Goal: Information Seeking & Learning: Learn about a topic

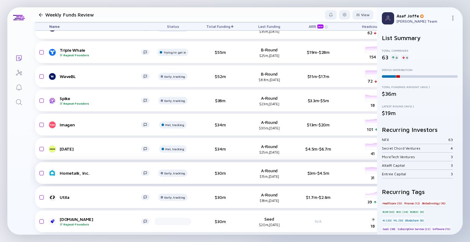
scroll to position [306, 0]
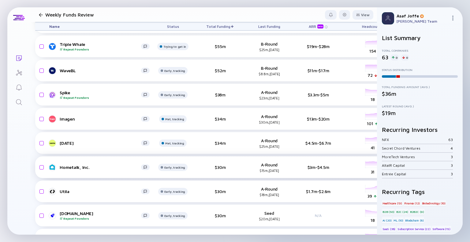
click at [241, 171] on div "Hometalk, Inc. Early, tracking $30m A-Round $15m, Apr 2019 $3m-$4.5m headcount-…" at bounding box center [337, 167] width 604 height 22
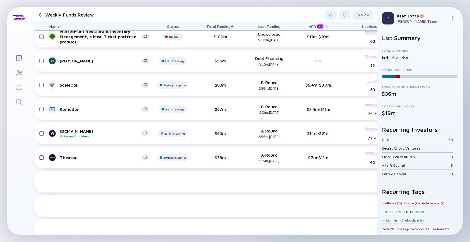
scroll to position [0, 0]
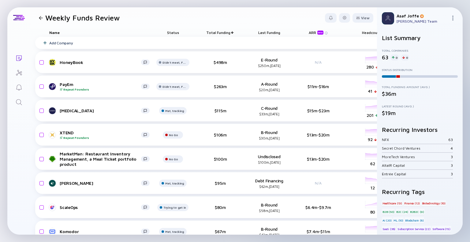
click at [55, 30] on div "Name" at bounding box center [99, 32] width 110 height 9
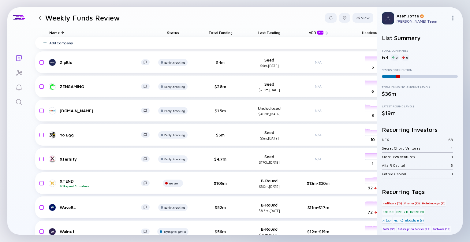
click at [48, 29] on div "Name" at bounding box center [99, 32] width 110 height 9
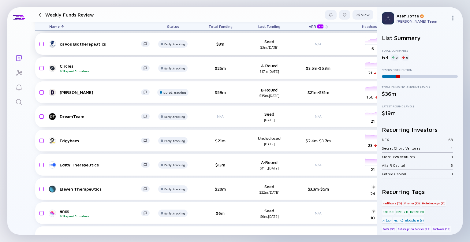
scroll to position [192, 0]
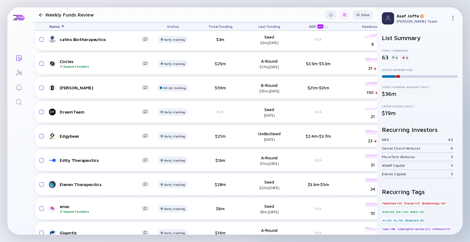
click at [342, 17] on div at bounding box center [344, 14] width 11 height 9
click at [321, 64] on div "Edit Filter" at bounding box center [326, 64] width 38 height 12
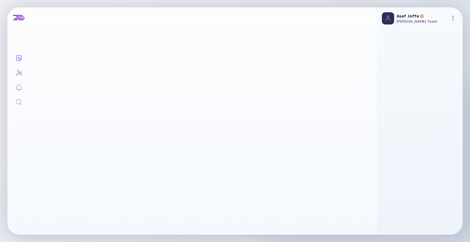
scroll to position [91, 0]
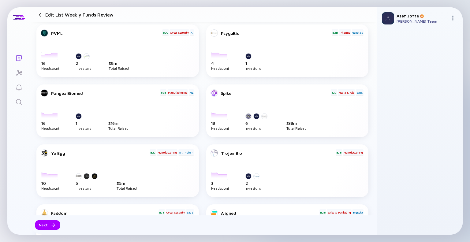
click at [20, 58] on icon "Lists" at bounding box center [18, 58] width 7 height 7
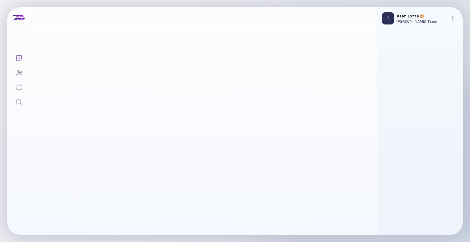
scroll to position [91, 0]
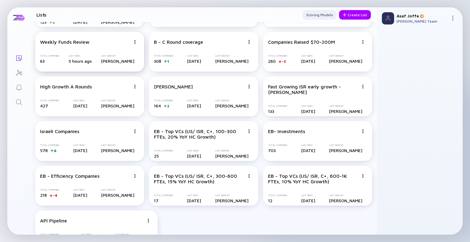
click at [98, 40] on div "Weekly Funds Review" at bounding box center [85, 42] width 91 height 6
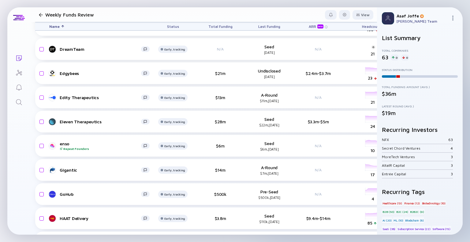
scroll to position [254, 0]
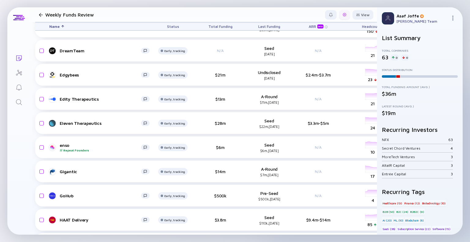
click at [343, 14] on div at bounding box center [345, 15] width 4 height 4
click at [320, 63] on div "Edit Filter" at bounding box center [326, 64] width 38 height 12
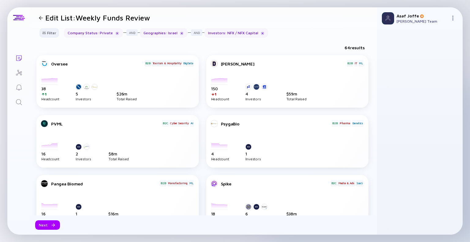
click at [216, 35] on div "Investors : NFX / NFX Capital" at bounding box center [237, 32] width 64 height 9
click at [46, 33] on div at bounding box center [44, 32] width 4 height 3
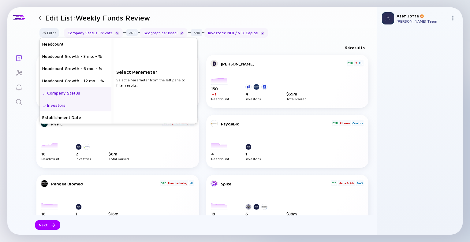
click at [67, 106] on div "Investors" at bounding box center [76, 105] width 72 height 12
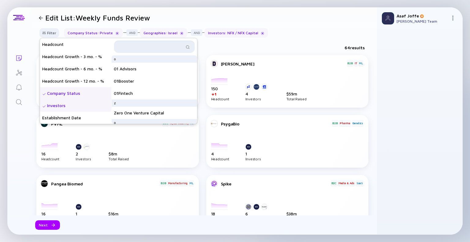
click at [151, 45] on input "text" at bounding box center [151, 47] width 66 height 6
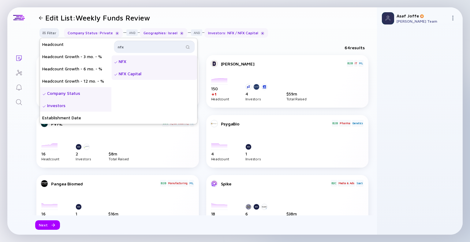
type input "nfx"
click at [152, 74] on div "NFX Capital" at bounding box center [154, 74] width 86 height 12
click at [288, 28] on div "Filter Headcount Headcount Growth - 3 mo. - % Headcount Growth - 6 mo. - % Head…" at bounding box center [203, 35] width 347 height 14
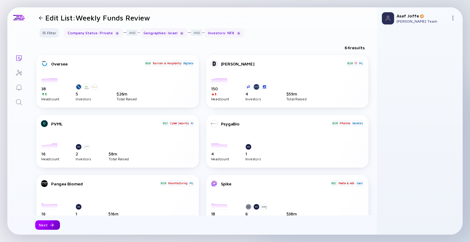
click at [43, 226] on div "Next" at bounding box center [47, 224] width 25 height 9
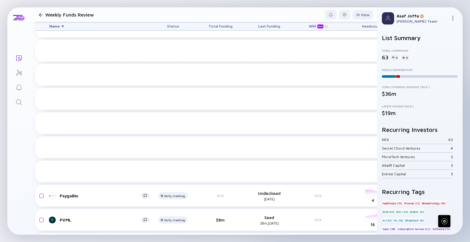
scroll to position [1079, 0]
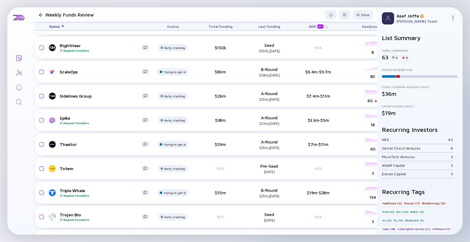
click at [59, 28] on div "Name" at bounding box center [99, 26] width 110 height 8
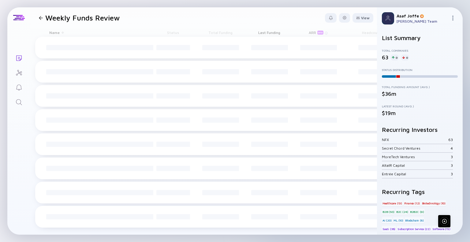
scroll to position [0, 0]
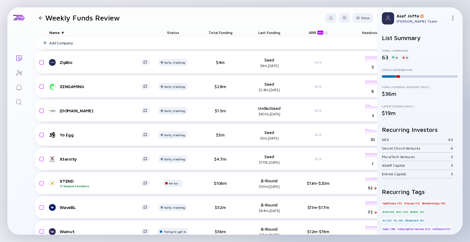
click at [60, 31] on div "Name" at bounding box center [99, 32] width 110 height 9
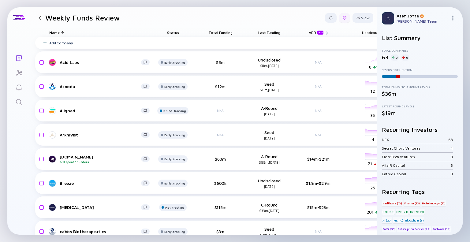
click at [343, 17] on div at bounding box center [345, 18] width 4 height 4
click at [319, 67] on div "Edit Filter" at bounding box center [326, 67] width 38 height 12
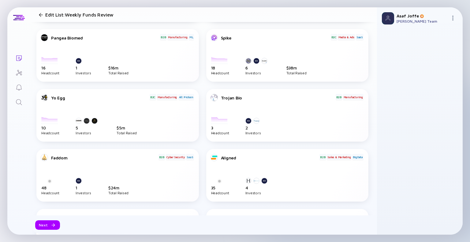
scroll to position [153, 0]
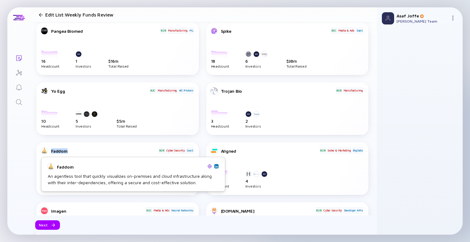
drag, startPoint x: 66, startPoint y: 149, endPoint x: 47, endPoint y: 150, distance: 19.0
click at [47, 150] on div "Faddom" at bounding box center [99, 150] width 117 height 7
click at [70, 149] on div "Faddom" at bounding box center [104, 151] width 107 height 5
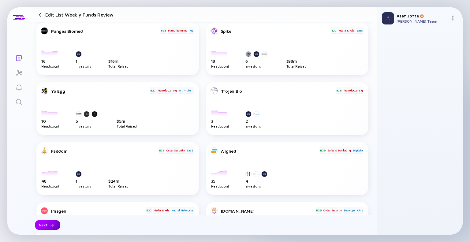
click at [50, 225] on div at bounding box center [52, 226] width 4 height 4
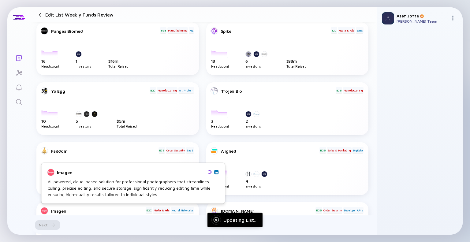
scroll to position [0, 0]
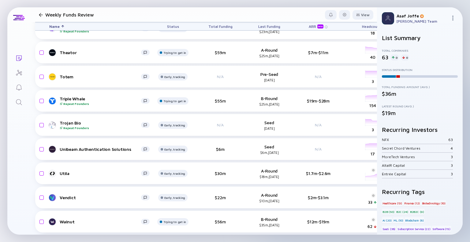
scroll to position [1216, 0]
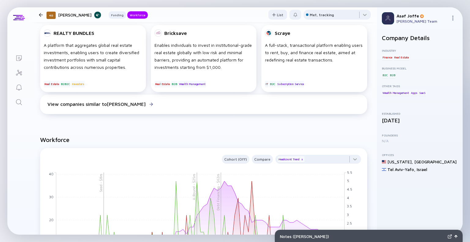
scroll to position [367, 0]
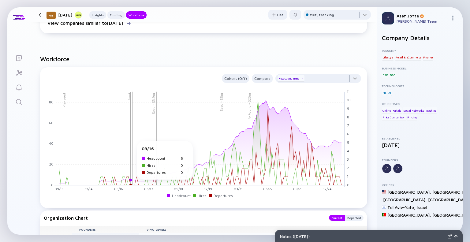
scroll to position [521, 0]
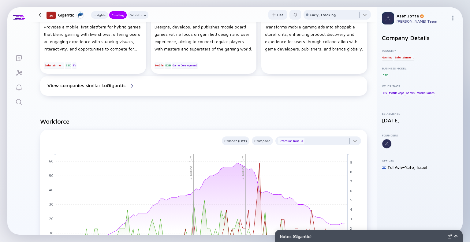
scroll to position [337, 0]
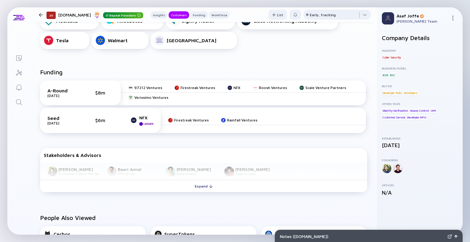
scroll to position [306, 0]
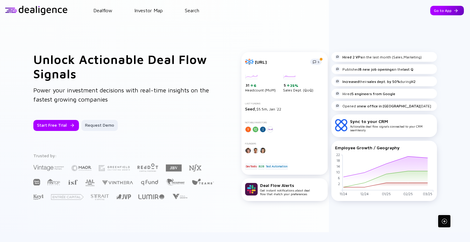
click at [444, 13] on div "Go to App" at bounding box center [448, 10] width 34 height 9
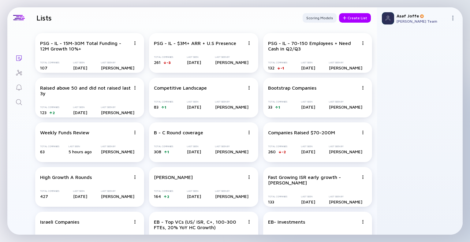
click at [18, 104] on icon "Search" at bounding box center [19, 102] width 6 height 6
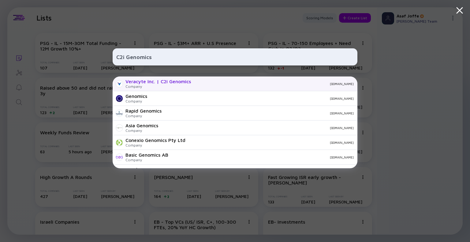
type input "C2i Genomics"
click at [165, 86] on div "Company" at bounding box center [159, 86] width 66 height 5
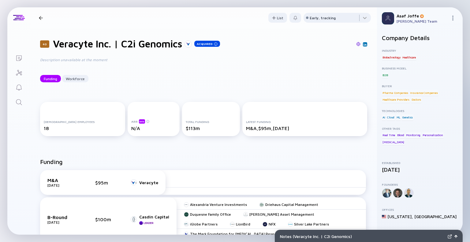
click at [17, 103] on icon "Search" at bounding box center [18, 102] width 7 height 7
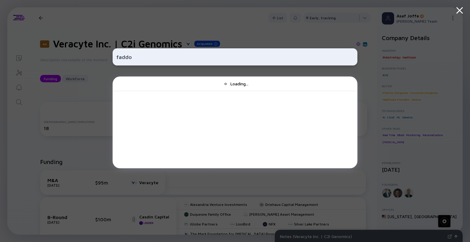
type input "faddo,"
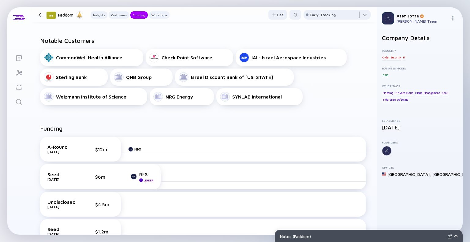
scroll to position [245, 0]
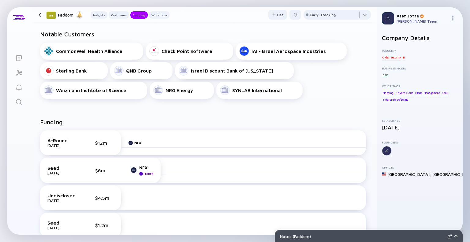
click at [23, 98] on link "Search" at bounding box center [18, 101] width 23 height 15
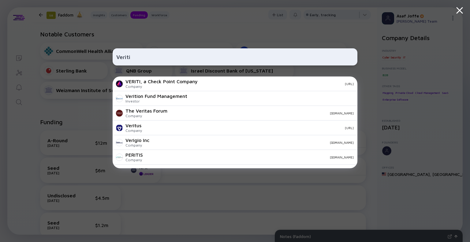
click at [288, 26] on div "Veriti VERITI, a Check Point Company Company [URL] Verition Fund Management Inv…" at bounding box center [235, 121] width 245 height 242
click at [147, 60] on input "Veriti" at bounding box center [235, 56] width 238 height 11
paste input "Mov.a"
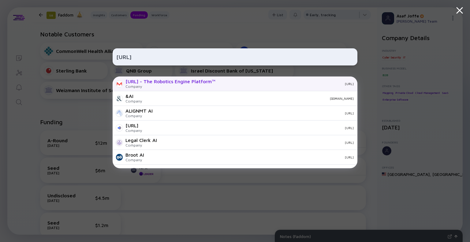
type input "Mov.ai"
click at [166, 83] on div "MOV.AI - The Robotics Engine Platform™" at bounding box center [171, 82] width 90 height 6
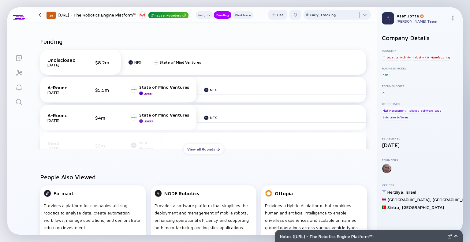
scroll to position [214, 0]
drag, startPoint x: 254, startPoint y: 117, endPoint x: 250, endPoint y: 118, distance: 4.4
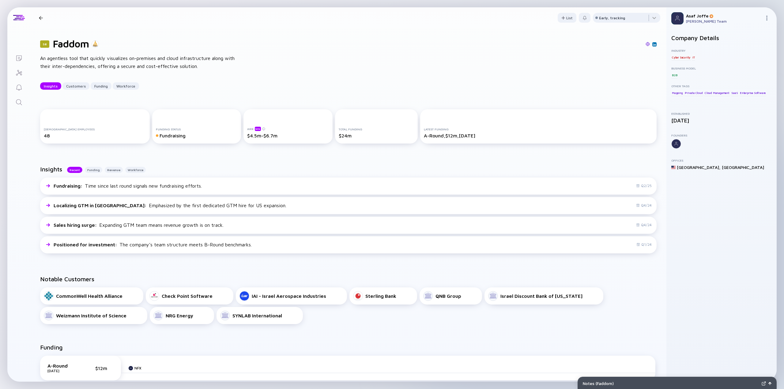
click at [22, 104] on icon "Search" at bounding box center [18, 102] width 7 height 7
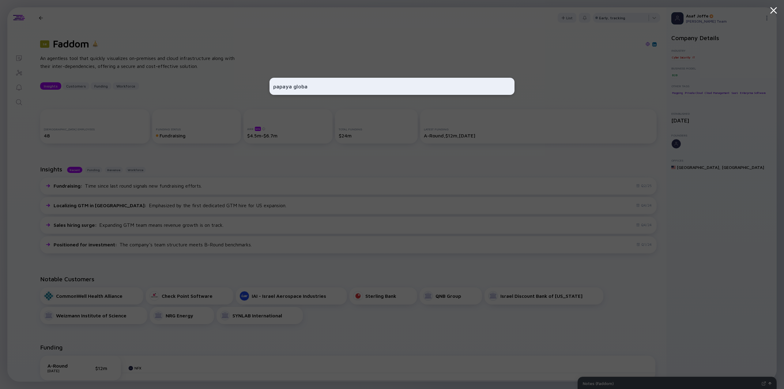
type input "papaya global"
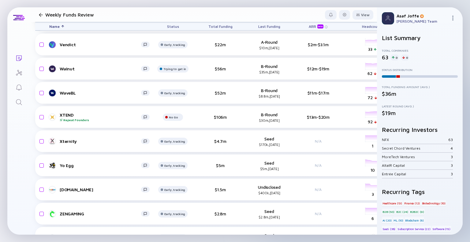
scroll to position [1345, 0]
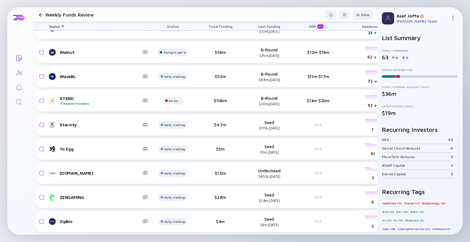
click at [61, 24] on div "Name" at bounding box center [99, 26] width 110 height 8
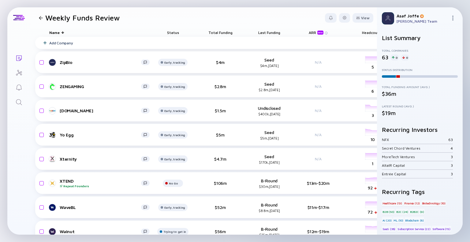
click at [65, 32] on div at bounding box center [110, 32] width 90 height 0
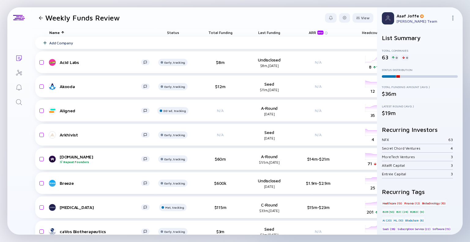
click at [217, 33] on span "Total Funding" at bounding box center [221, 32] width 24 height 5
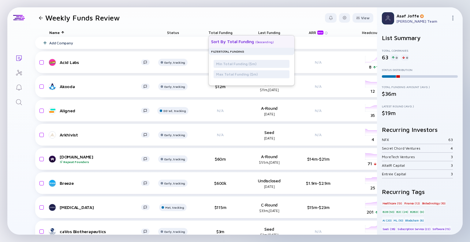
click at [229, 41] on div "Sort by Total Funding" at bounding box center [232, 41] width 43 height 5
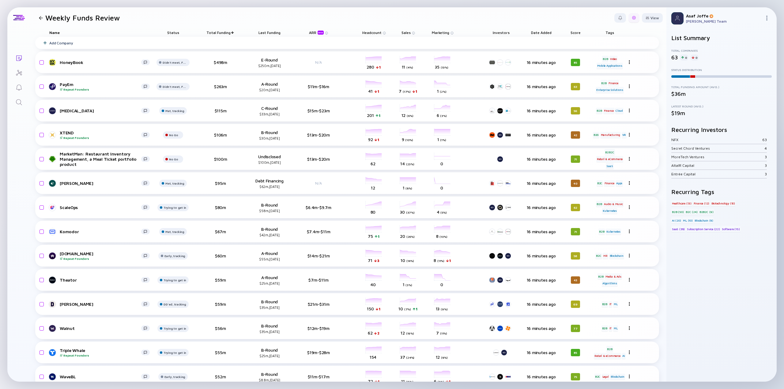
click at [470, 21] on div at bounding box center [633, 17] width 11 height 9
click at [470, 64] on div "Edit Filter" at bounding box center [615, 67] width 38 height 12
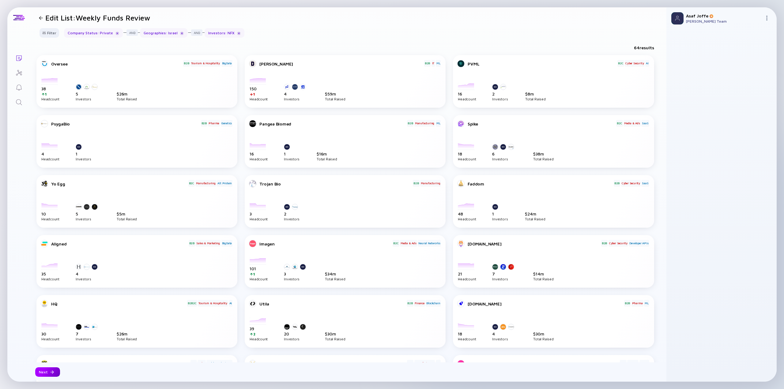
click at [47, 242] on div "Next" at bounding box center [47, 371] width 25 height 9
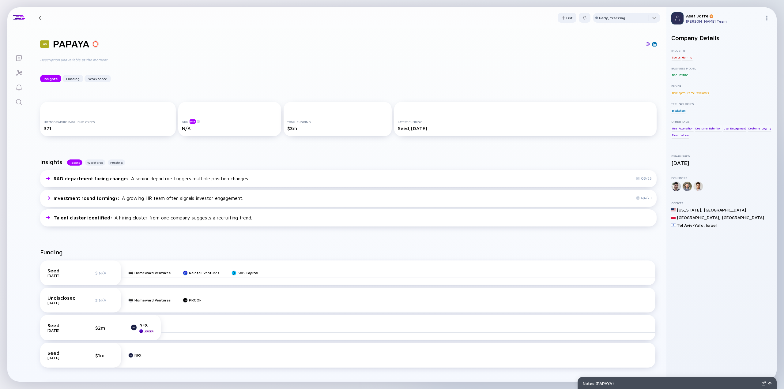
click at [79, 43] on h1 "PAPAYA" at bounding box center [71, 44] width 36 height 12
copy h1 "PAPAYA"
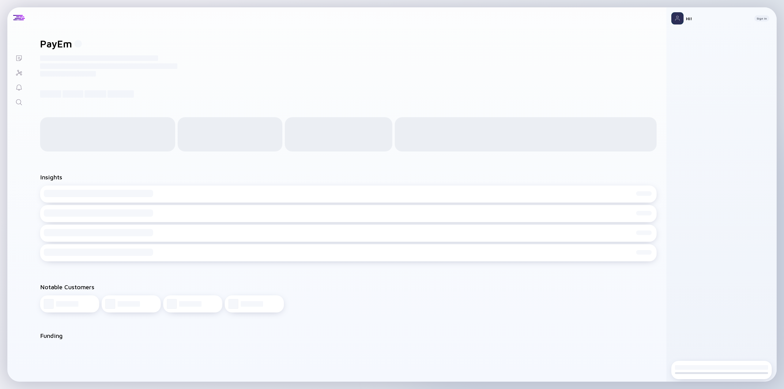
click at [22, 100] on icon "Search" at bounding box center [18, 102] width 7 height 7
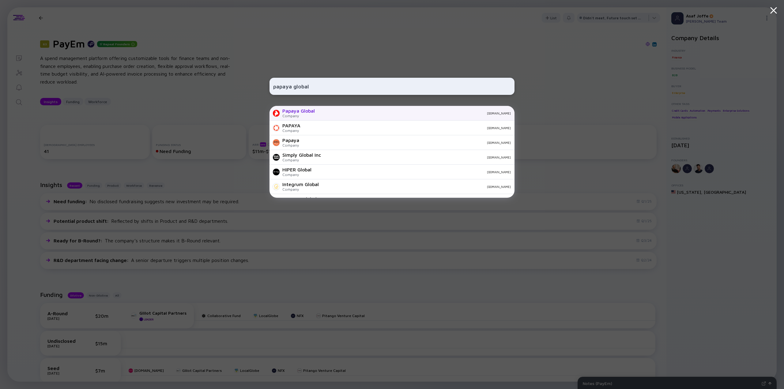
type input "papaya global"
click at [345, 113] on div "[DOMAIN_NAME]" at bounding box center [415, 113] width 191 height 4
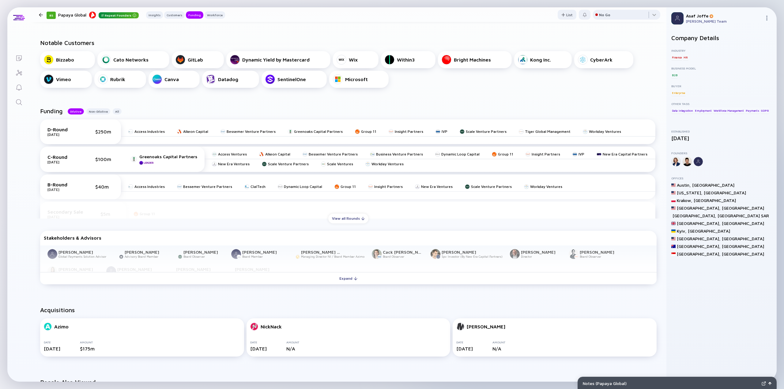
scroll to position [245, 0]
click at [341, 218] on div "View all Rounds" at bounding box center [348, 217] width 40 height 9
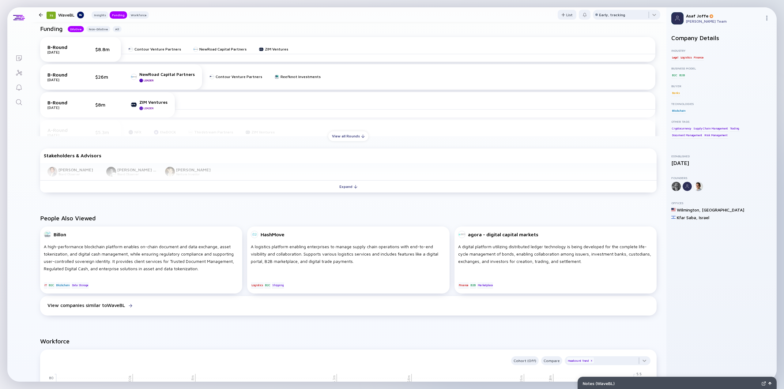
scroll to position [245, 0]
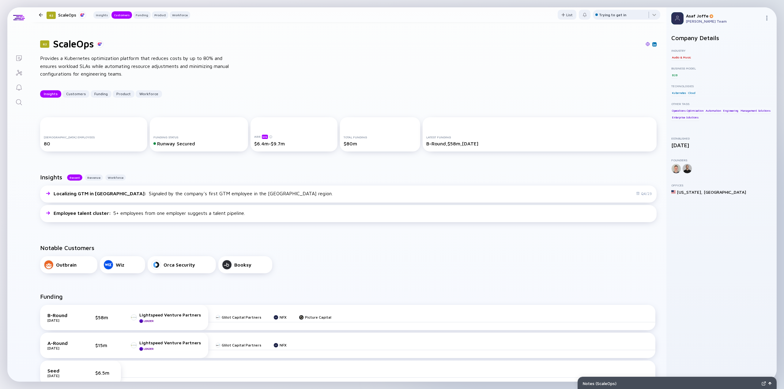
scroll to position [92, 0]
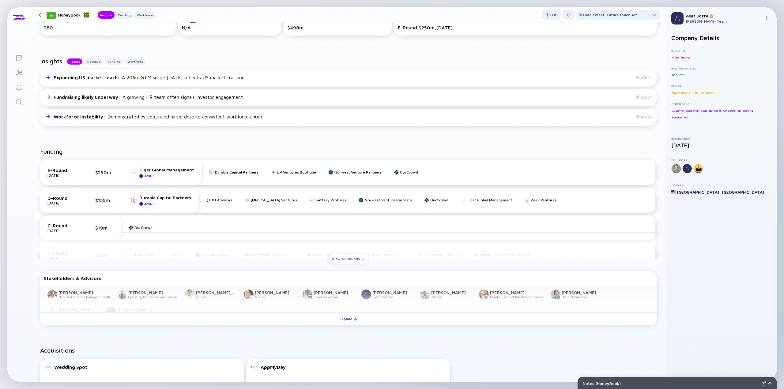
scroll to position [122, 0]
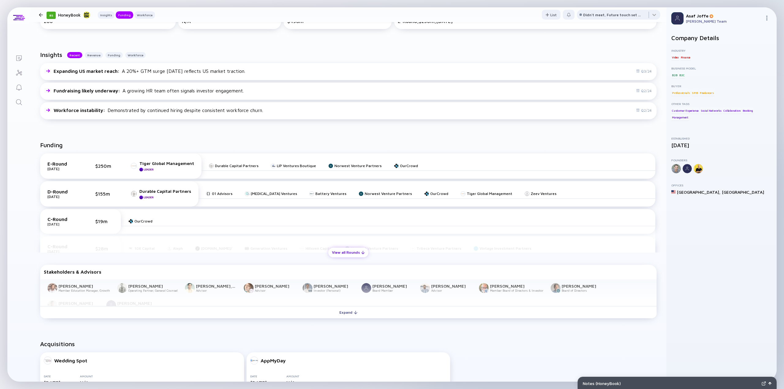
click at [331, 256] on div "View all Rounds" at bounding box center [348, 252] width 40 height 9
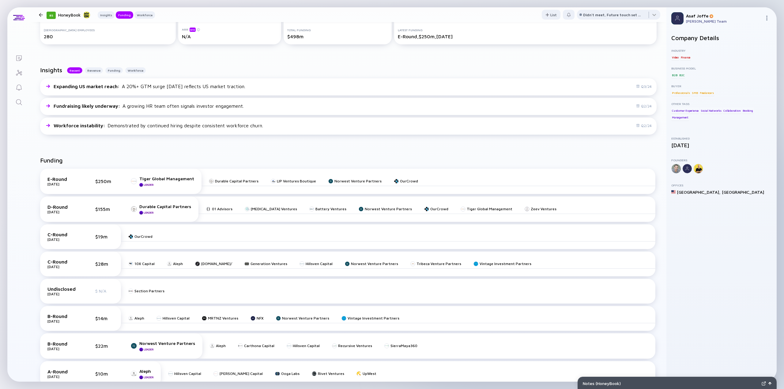
scroll to position [0, 0]
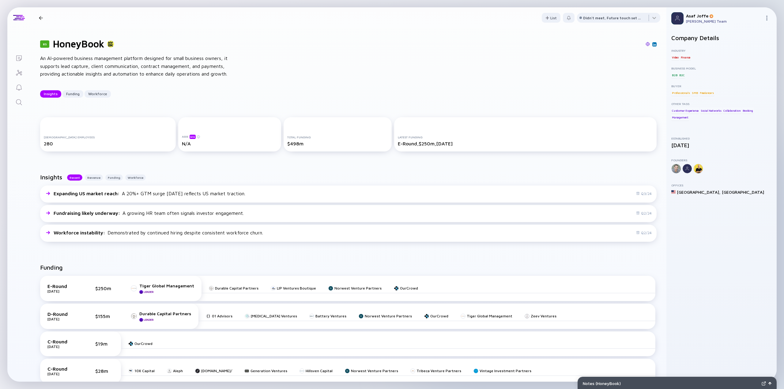
click at [295, 164] on div "Insights Recent Revenue Funding Workforce Expanding US market reach : A 20%+ GT…" at bounding box center [348, 209] width 636 height 90
click at [276, 73] on div "85 HoneyBook An AI-powered business management platform designed for small busi…" at bounding box center [348, 67] width 636 height 79
click at [139, 55] on div "An AI-powered business management platform designed for small business owners, …" at bounding box center [138, 67] width 196 height 24
click at [152, 58] on div "An AI-powered business management platform designed for small business owners, …" at bounding box center [138, 67] width 196 height 24
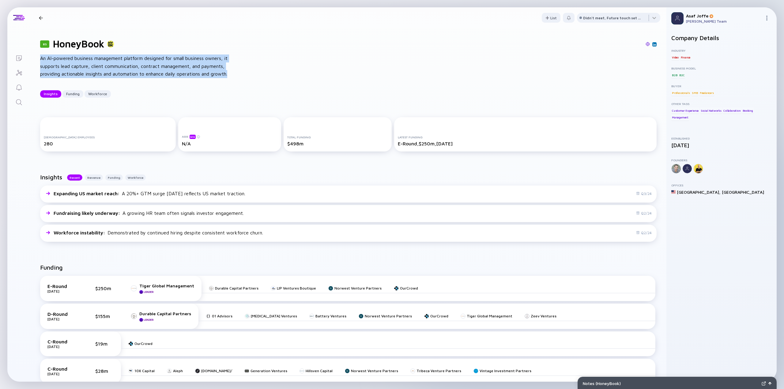
drag, startPoint x: 41, startPoint y: 59, endPoint x: 232, endPoint y: 76, distance: 191.6
click at [232, 76] on div "An AI-powered business management platform designed for small business owners, …" at bounding box center [138, 67] width 196 height 24
copy div "An AI-powered business management platform designed for small business owners, …"
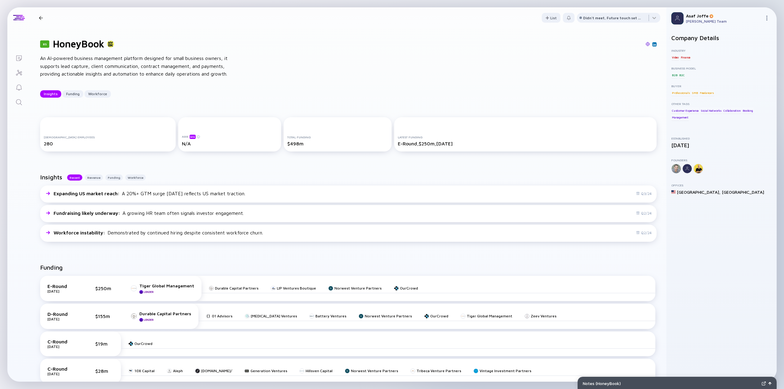
click at [120, 100] on div "85 HoneyBook An AI-powered business management platform designed for small busi…" at bounding box center [348, 67] width 636 height 79
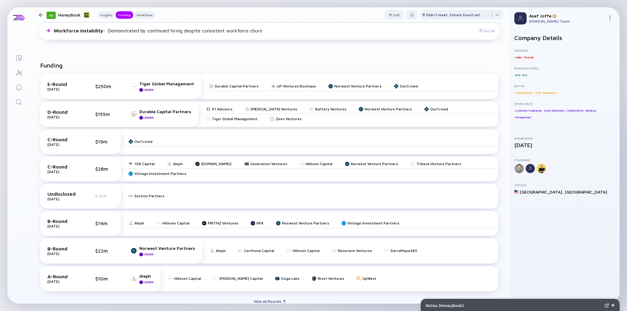
scroll to position [227, 0]
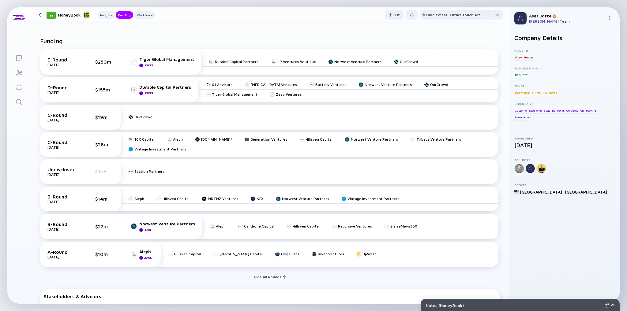
click at [243, 32] on div "Funding E-Round [DATE] $250m Tiger Global Management Leader Durable Capital Par…" at bounding box center [269, 192] width 479 height 328
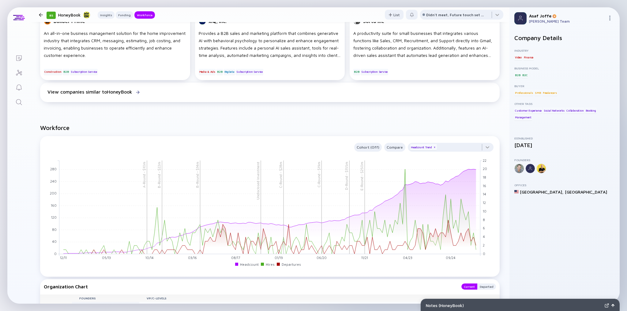
scroll to position [668, 0]
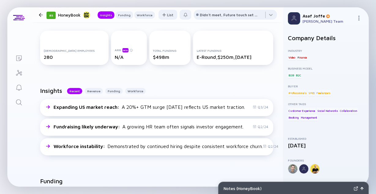
scroll to position [87, 0]
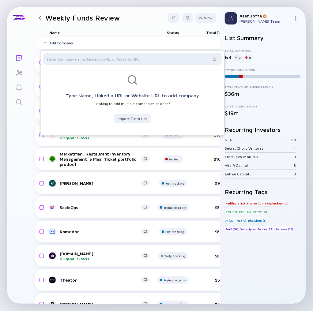
click at [121, 58] on input "text" at bounding box center [129, 59] width 164 height 6
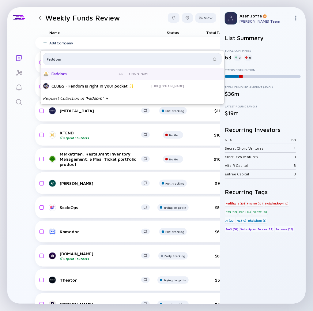
type input "Faddom"
click at [117, 73] on div "Faddom https://faddom.com/" at bounding box center [104, 74] width 122 height 6
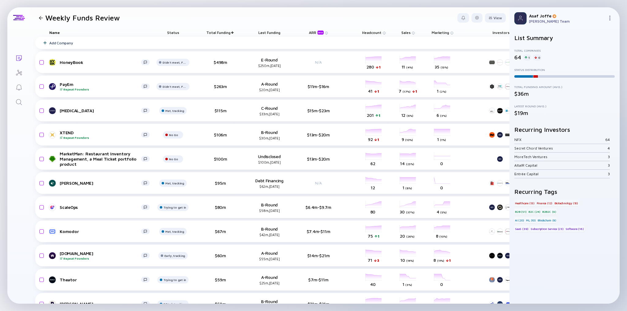
click at [219, 31] on span "Total Funding" at bounding box center [218, 32] width 24 height 5
click at [221, 31] on span "Total Funding" at bounding box center [218, 32] width 24 height 5
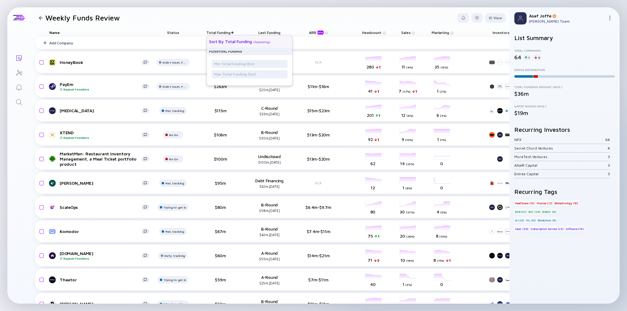
click at [273, 42] on div "Sort by Total Funding ( Ascending )" at bounding box center [247, 42] width 76 height 12
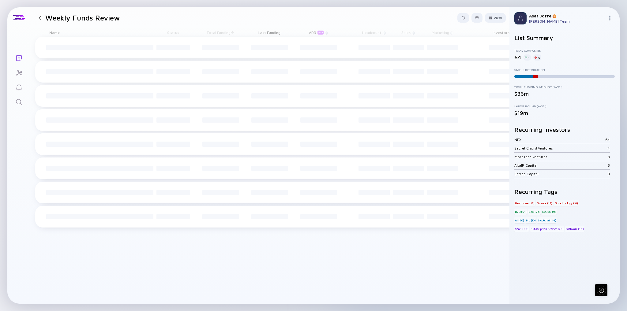
click at [224, 34] on span "Total Funding" at bounding box center [218, 32] width 24 height 5
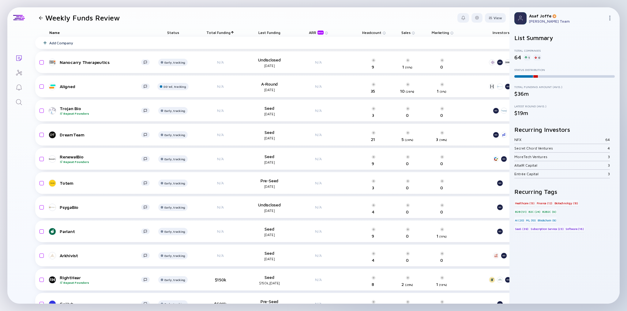
click at [224, 34] on span "Total Funding" at bounding box center [218, 32] width 24 height 5
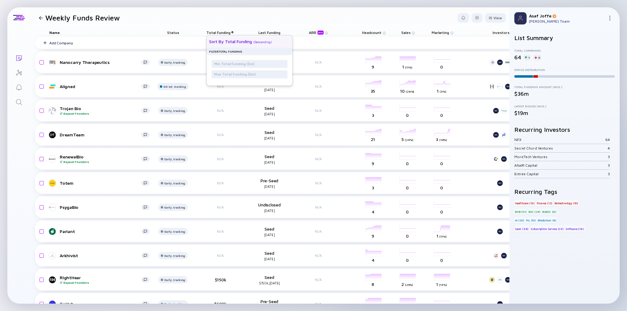
click at [249, 40] on div "Sort by Total Funding" at bounding box center [230, 41] width 43 height 5
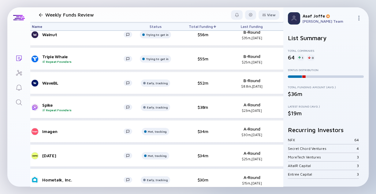
scroll to position [318, 17]
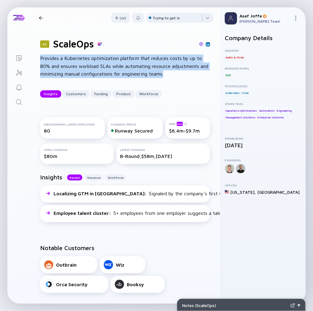
drag, startPoint x: 40, startPoint y: 59, endPoint x: 183, endPoint y: 74, distance: 143.5
click at [183, 74] on div "Provides a Kubernetes optimization platform that reduces costs by up to 80% and…" at bounding box center [125, 67] width 170 height 24
copy div "Provides a Kubernetes optimization platform that reduces costs by up to 80% and…"
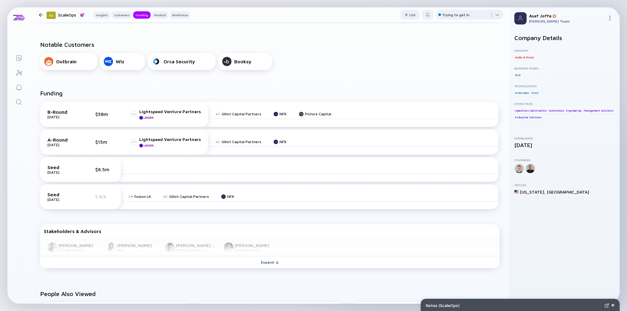
scroll to position [196, 0]
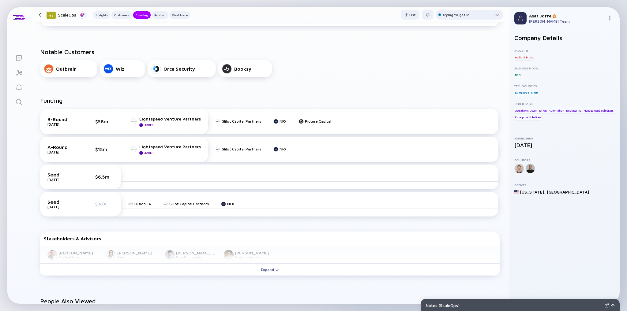
copy div "Provides a Kubernetes optimization platform that reduces costs by up to 80% and…"
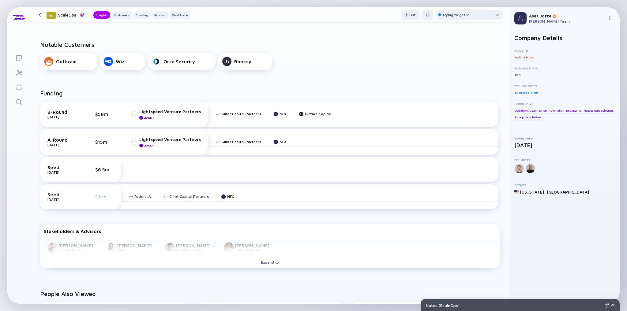
scroll to position [0, 0]
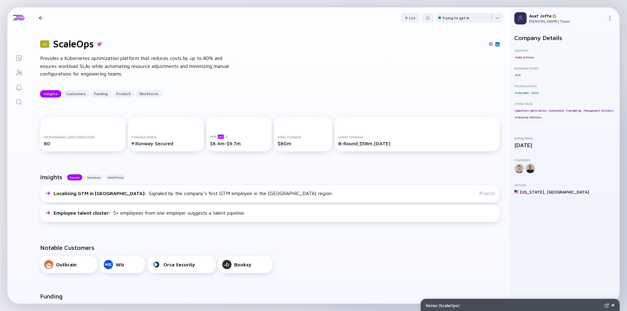
click at [231, 104] on div "62 ScaleOps Provides a Kubernetes optimization platform that reduces costs by u…" at bounding box center [269, 67] width 479 height 79
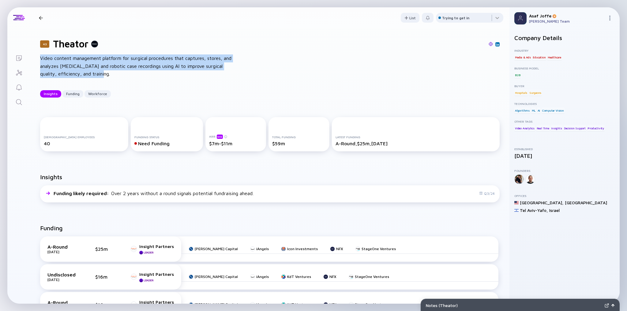
drag, startPoint x: 40, startPoint y: 58, endPoint x: 91, endPoint y: 74, distance: 53.6
click at [91, 74] on div "43 Theator Video content management platform for surgical procedures that captu…" at bounding box center [269, 67] width 479 height 79
copy div "Video content management platform for surgical procedures that captures, stores…"
click at [217, 47] on div "43 Theator" at bounding box center [270, 44] width 460 height 12
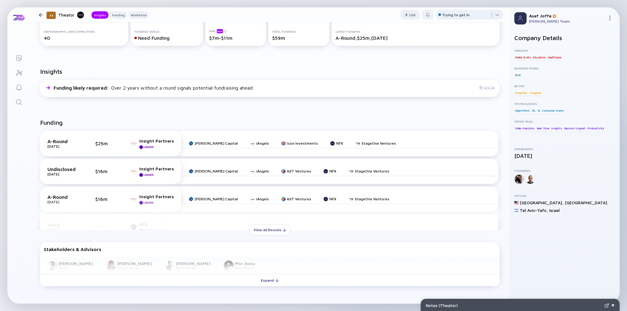
scroll to position [98, 0]
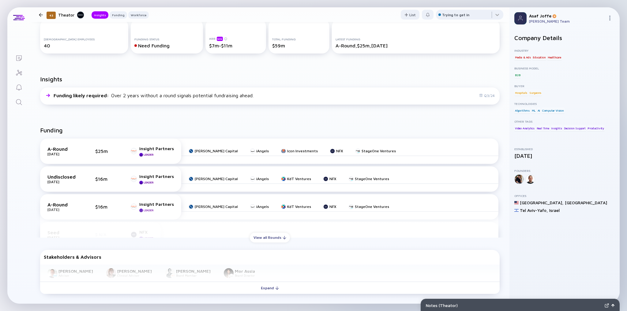
click at [265, 232] on div "A-Round [DATE] $25m Insight Partners Leader [PERSON_NAME] Capital iAngels Icon …" at bounding box center [269, 186] width 467 height 104
click at [266, 235] on div "View all Rounds" at bounding box center [270, 237] width 40 height 9
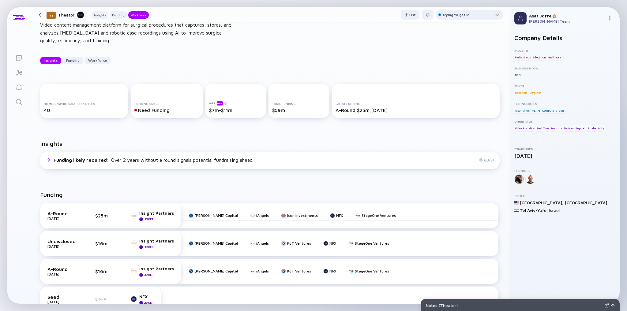
scroll to position [0, 0]
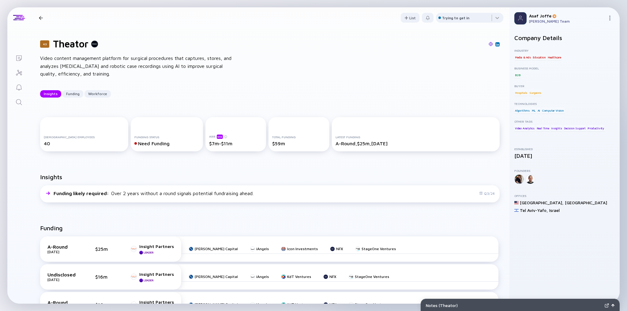
click at [489, 44] on img at bounding box center [491, 44] width 4 height 4
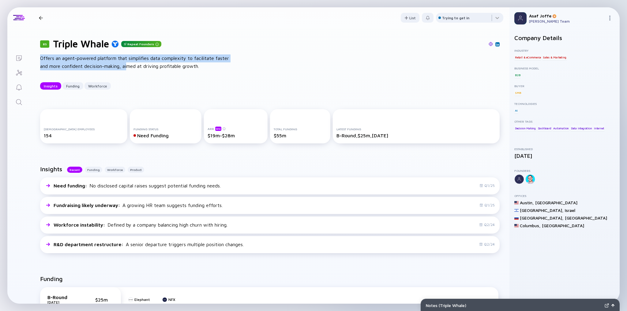
drag, startPoint x: 42, startPoint y: 58, endPoint x: 130, endPoint y: 64, distance: 89.0
click at [130, 64] on div "Offers an agent-powered platform that simplifies data complexity to facilitate …" at bounding box center [138, 63] width 196 height 16
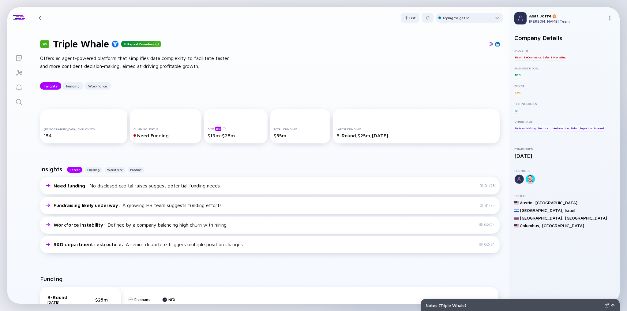
click at [318, 92] on div "85 Triple Whale Repeat Founders Offers an agent-powered platform that simplifie…" at bounding box center [269, 63] width 479 height 71
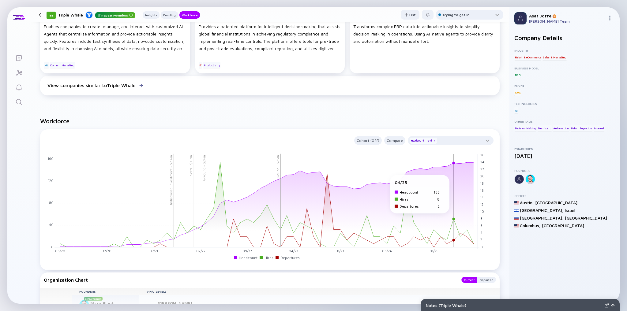
scroll to position [490, 0]
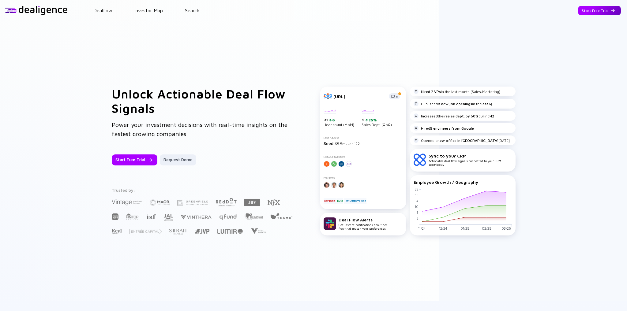
click at [603, 11] on div "Start Free Trial" at bounding box center [599, 10] width 43 height 9
click at [589, 7] on div "Go to App" at bounding box center [604, 10] width 34 height 9
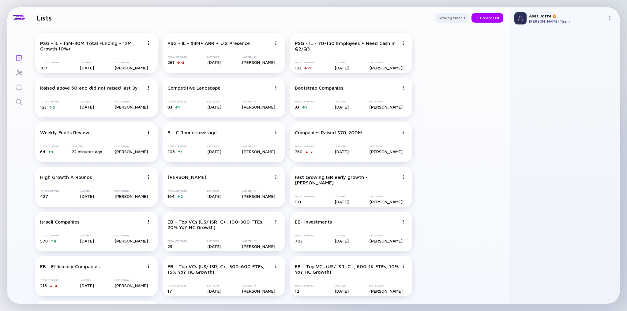
click at [20, 103] on icon "Search" at bounding box center [18, 102] width 7 height 7
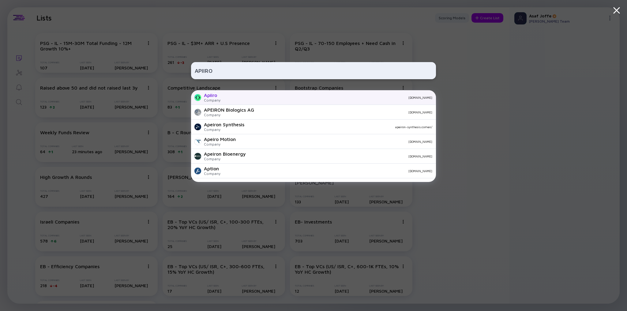
type input "APIIRO"
click at [221, 103] on div "Apiiro Company [DOMAIN_NAME]" at bounding box center [313, 97] width 245 height 15
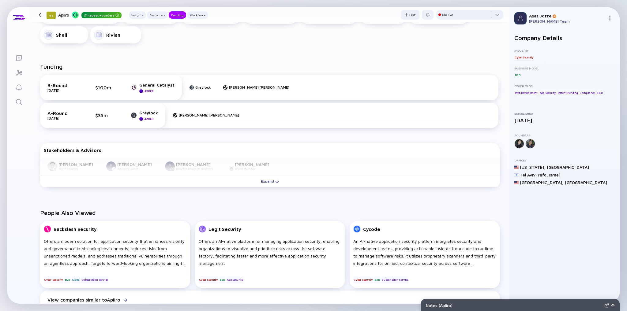
scroll to position [318, 0]
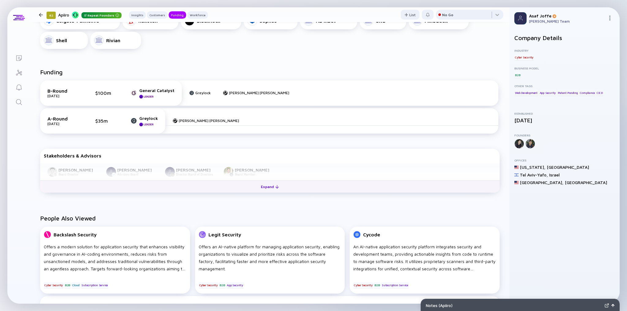
click at [228, 181] on button "Expand" at bounding box center [270, 187] width 460 height 12
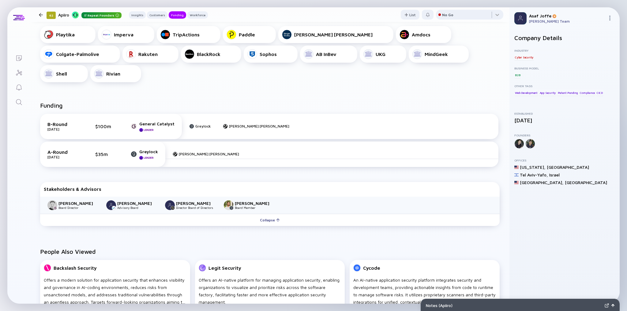
scroll to position [294, 0]
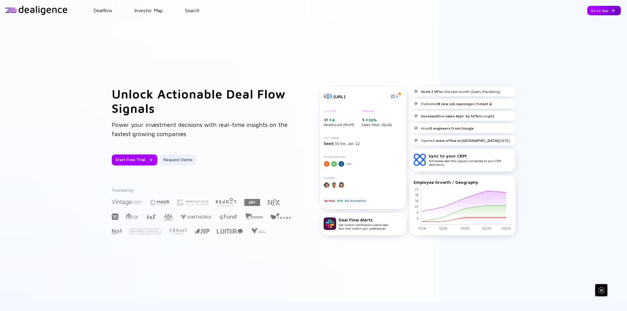
click at [602, 12] on div "Go to App" at bounding box center [604, 10] width 34 height 9
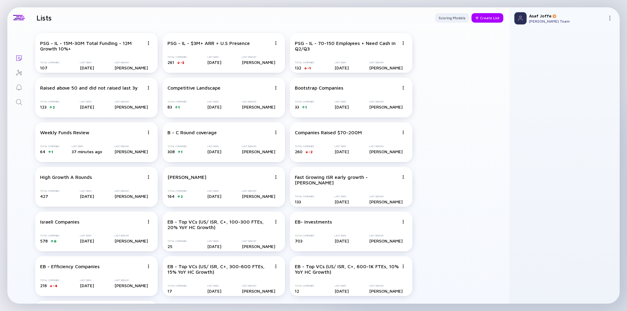
click at [16, 100] on icon "Search" at bounding box center [18, 102] width 7 height 7
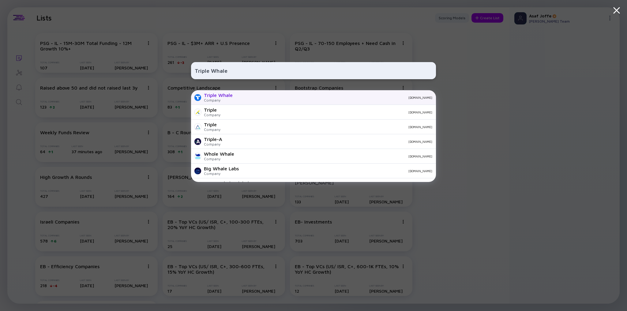
type input "Triple Whale"
click at [224, 101] on div "Company" at bounding box center [218, 100] width 29 height 5
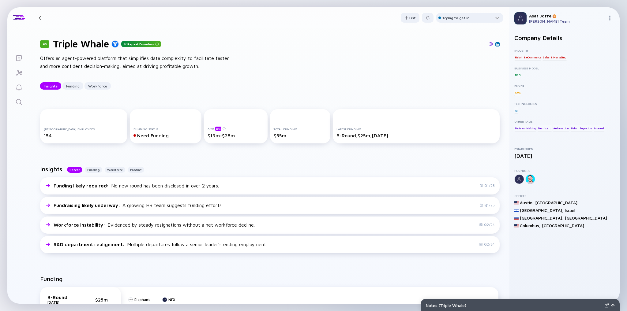
click at [21, 57] on icon "Lists" at bounding box center [18, 58] width 7 height 7
